Goal: Task Accomplishment & Management: Complete application form

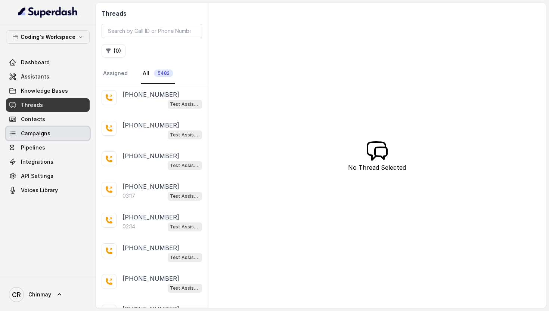
click at [33, 137] on span "Campaigns" at bounding box center [36, 133] width 30 height 7
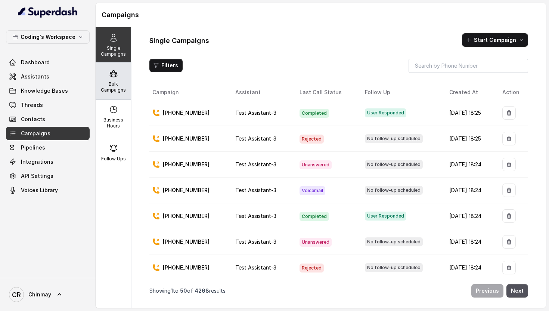
click at [117, 88] on p "Bulk Campaigns" at bounding box center [114, 87] width 30 height 12
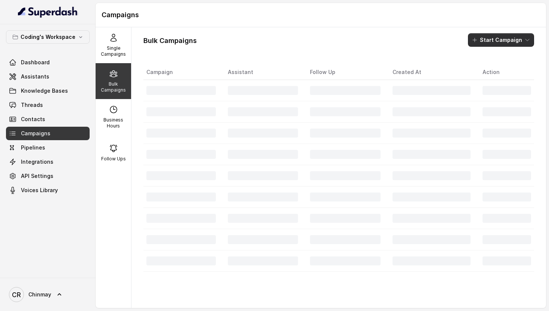
click at [500, 46] on button "Start Campaign" at bounding box center [501, 39] width 66 height 13
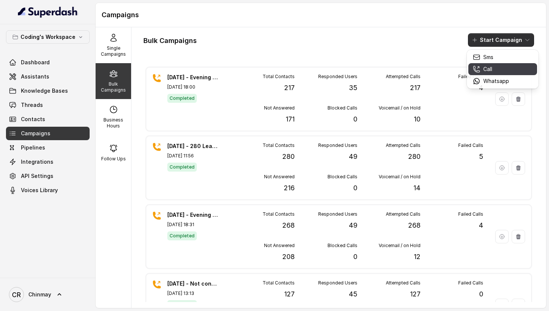
click at [483, 64] on button "Call" at bounding box center [503, 69] width 69 height 12
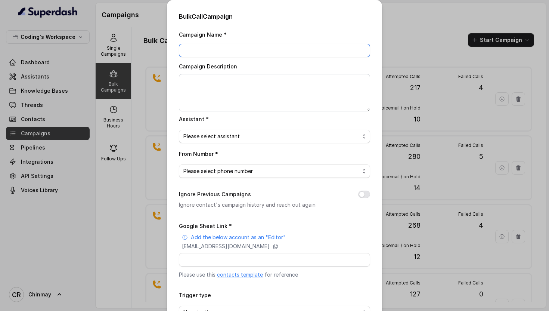
click at [246, 45] on input "Campaign Name *" at bounding box center [274, 50] width 191 height 13
type input "[DATE] round 1"
click at [207, 149] on div "From Number * Please select phone number" at bounding box center [274, 163] width 191 height 29
click at [206, 138] on span "Please select assistant" at bounding box center [272, 136] width 176 height 9
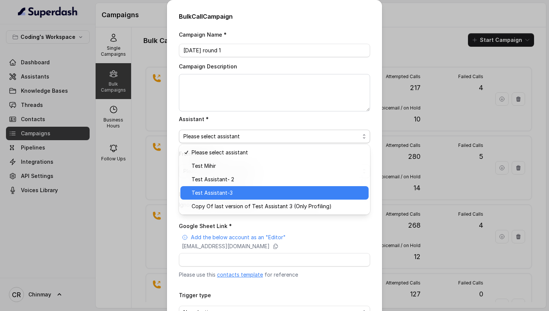
click at [232, 191] on span "Test Assistant-3" at bounding box center [278, 192] width 173 height 9
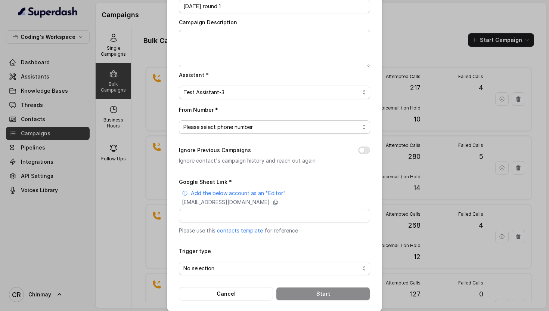
scroll to position [50, 0]
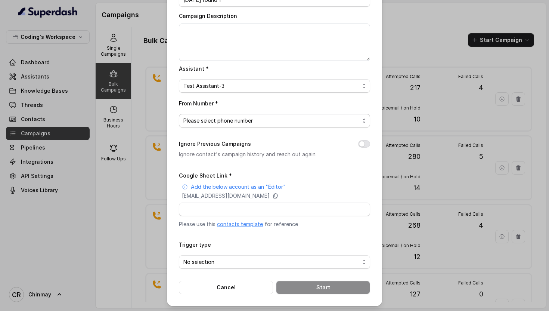
click at [215, 123] on span "Please select phone number" at bounding box center [272, 120] width 176 height 9
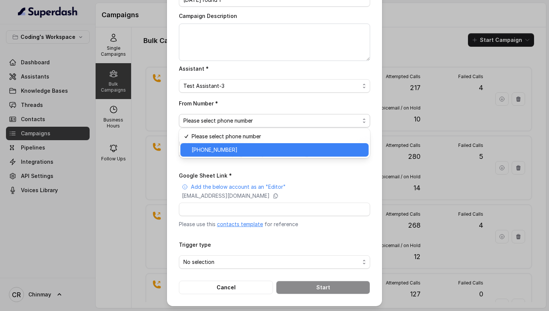
click at [218, 150] on span "[PHONE_NUMBER]" at bounding box center [278, 149] width 173 height 9
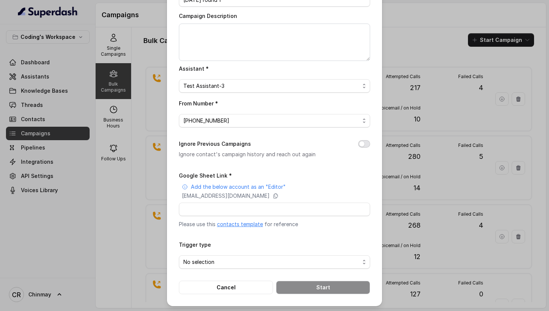
click at [363, 143] on button "Ignore Previous Campaigns" at bounding box center [364, 143] width 12 height 7
click at [208, 208] on input "Google Sheet Link *" at bounding box center [274, 209] width 191 height 13
click at [203, 207] on input "Google Sheet Link *" at bounding box center [274, 209] width 191 height 13
type input "[URL][DOMAIN_NAME]"
click at [354, 213] on input "[URL][DOMAIN_NAME]" at bounding box center [274, 209] width 191 height 13
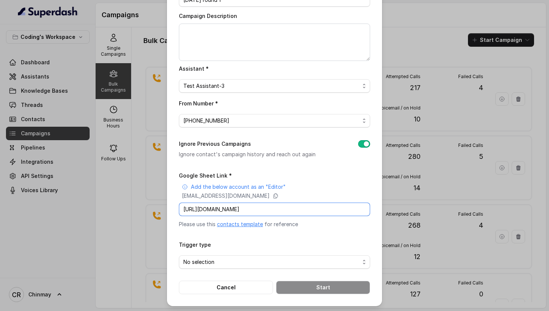
click at [350, 212] on input "[URL][DOMAIN_NAME]" at bounding box center [274, 209] width 191 height 13
click at [288, 243] on div "Trigger type No selection" at bounding box center [274, 254] width 191 height 29
click at [286, 256] on span "No selection" at bounding box center [274, 261] width 191 height 13
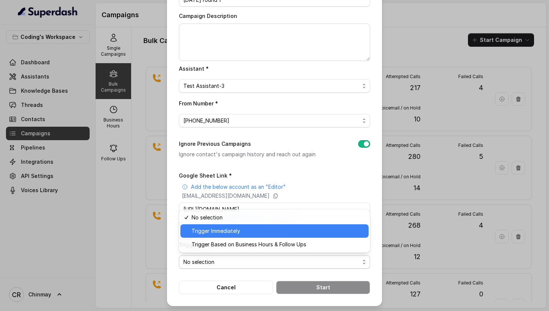
click at [274, 234] on span "Trigger Immediately" at bounding box center [278, 231] width 173 height 9
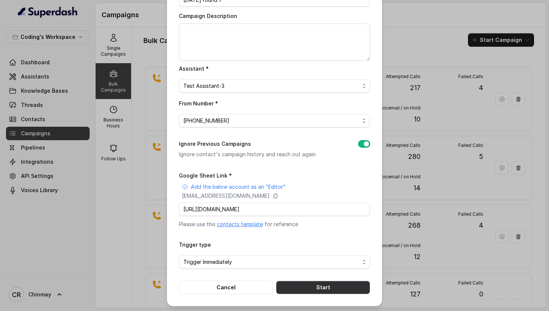
click at [314, 286] on button "Start" at bounding box center [323, 287] width 94 height 13
